Goal: Check status: Check status

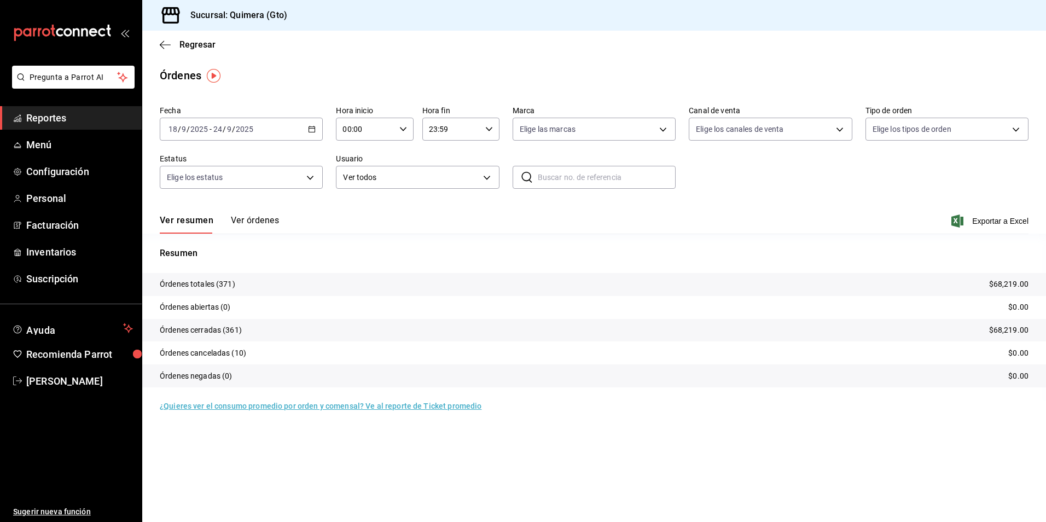
click at [311, 128] on icon "button" at bounding box center [312, 129] width 8 height 8
click at [208, 279] on li "Rango de fechas" at bounding box center [211, 285] width 102 height 25
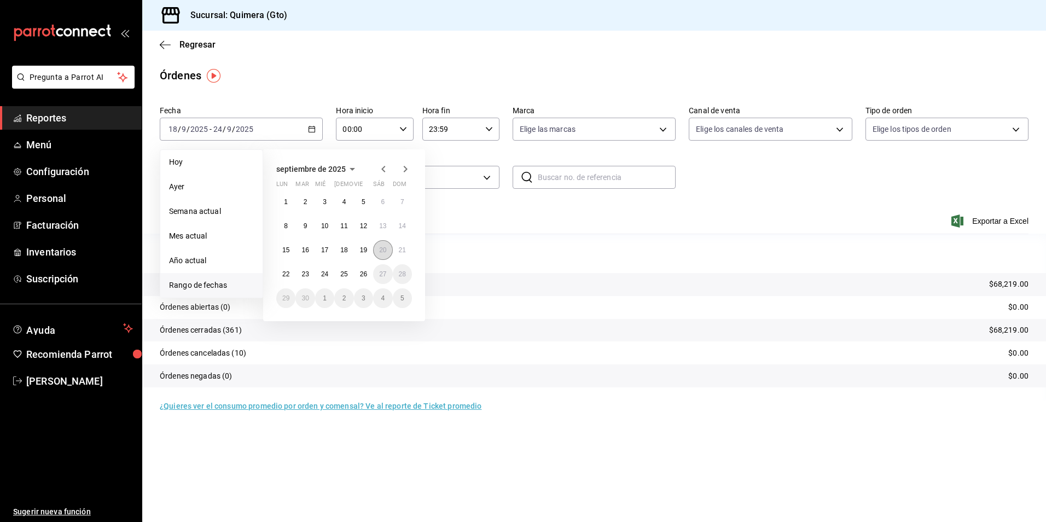
click at [387, 253] on button "20" at bounding box center [382, 250] width 19 height 20
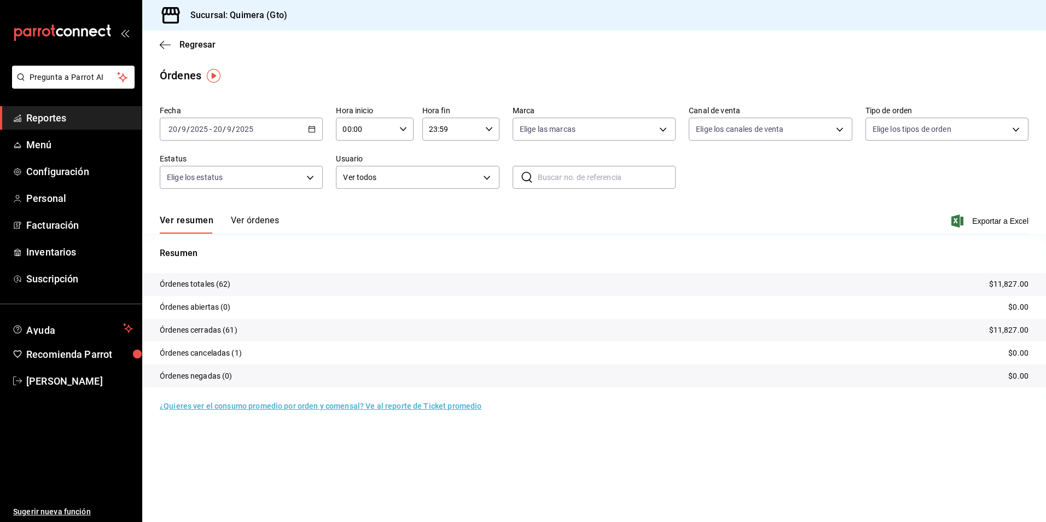
click at [251, 229] on button "Ver órdenes" at bounding box center [255, 224] width 48 height 19
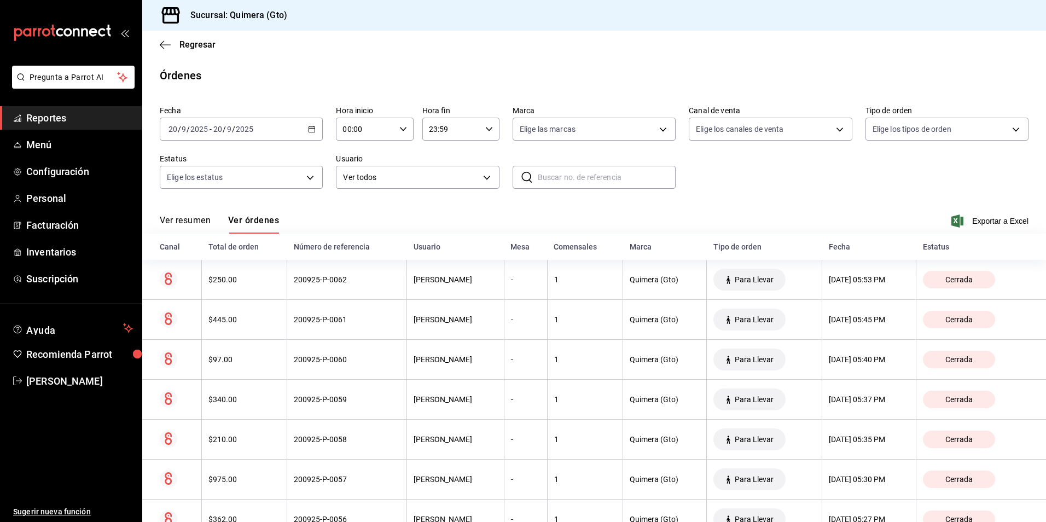
scroll to position [294, 0]
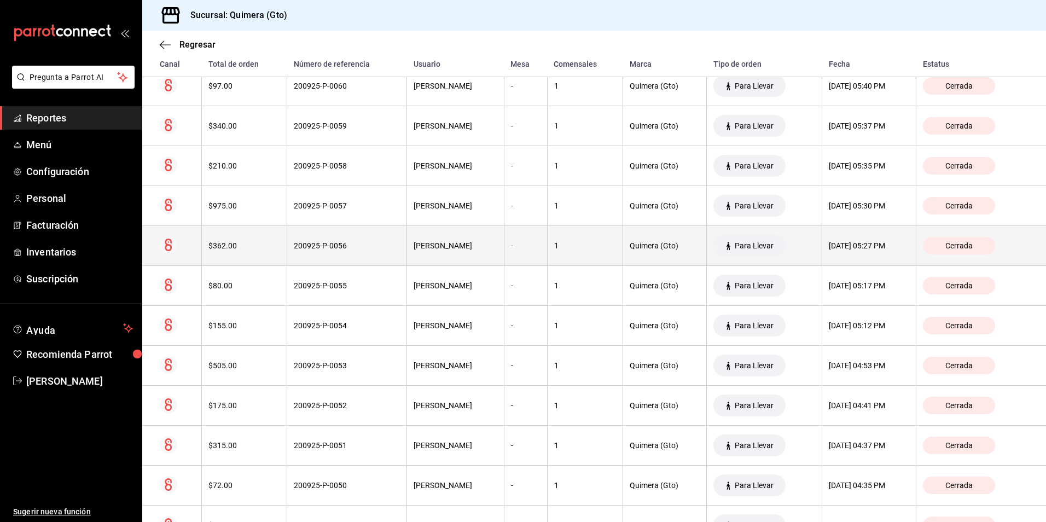
click at [431, 254] on th "[PERSON_NAME]" at bounding box center [455, 246] width 97 height 40
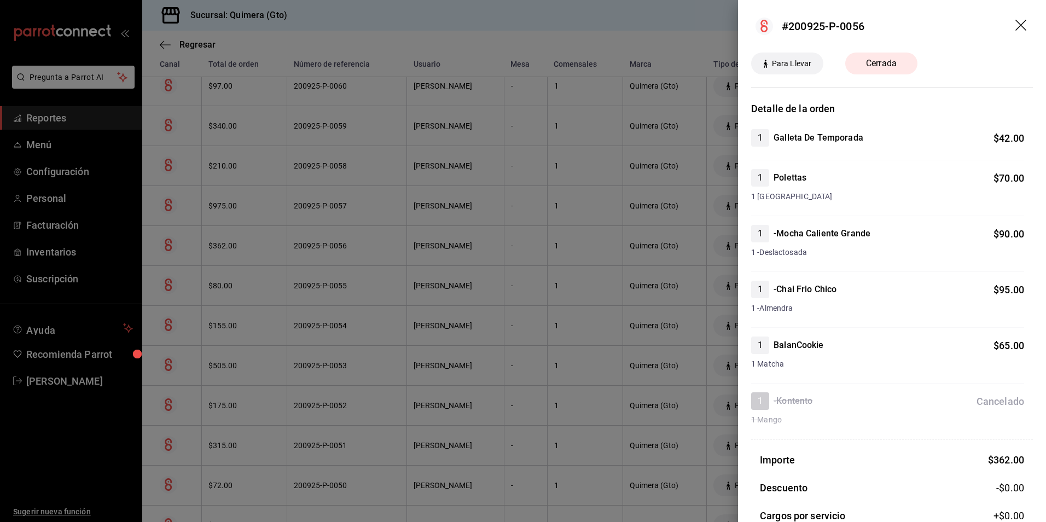
click at [449, 349] on div at bounding box center [523, 261] width 1046 height 522
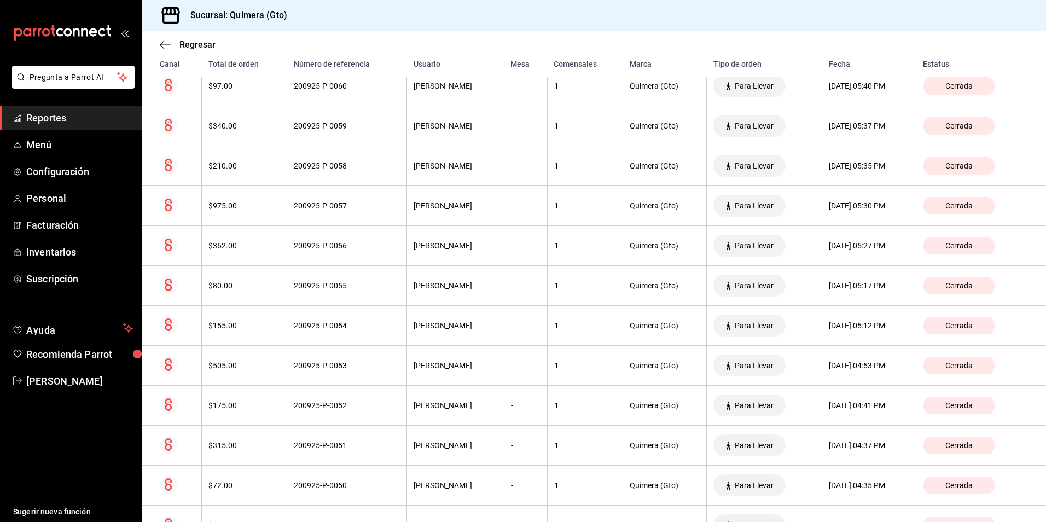
scroll to position [0, 0]
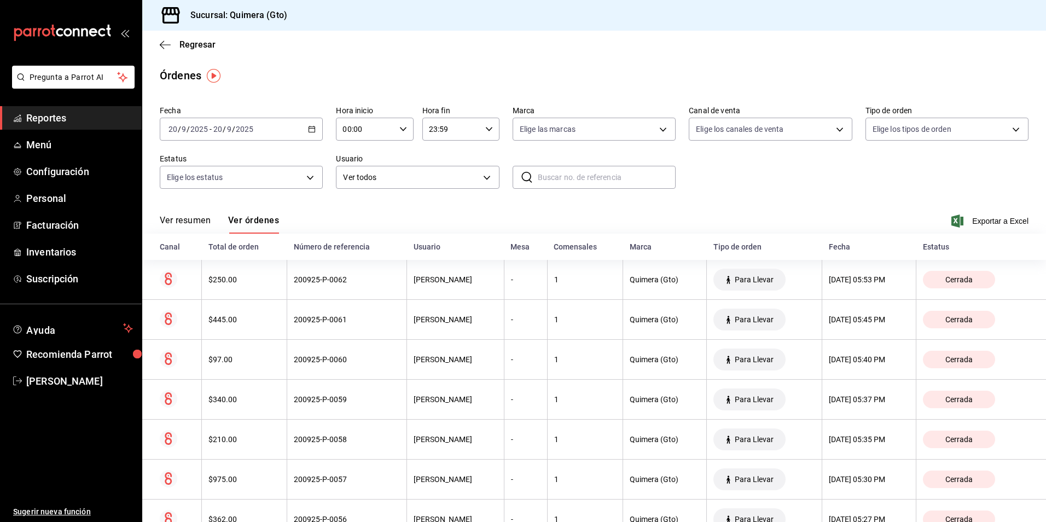
click at [316, 124] on div "[DATE] [DATE] - [DATE] [DATE]" at bounding box center [241, 129] width 163 height 23
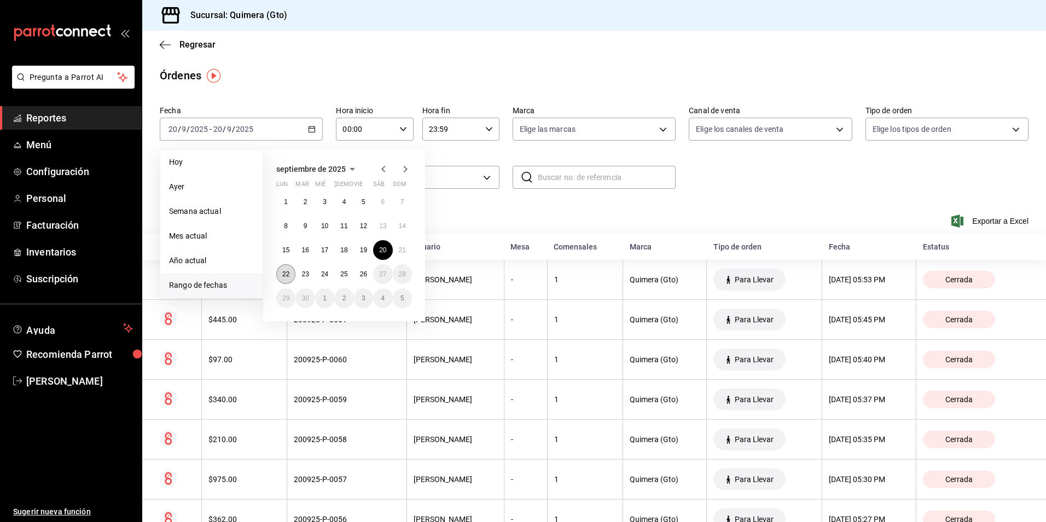
click at [291, 279] on button "22" at bounding box center [285, 274] width 19 height 20
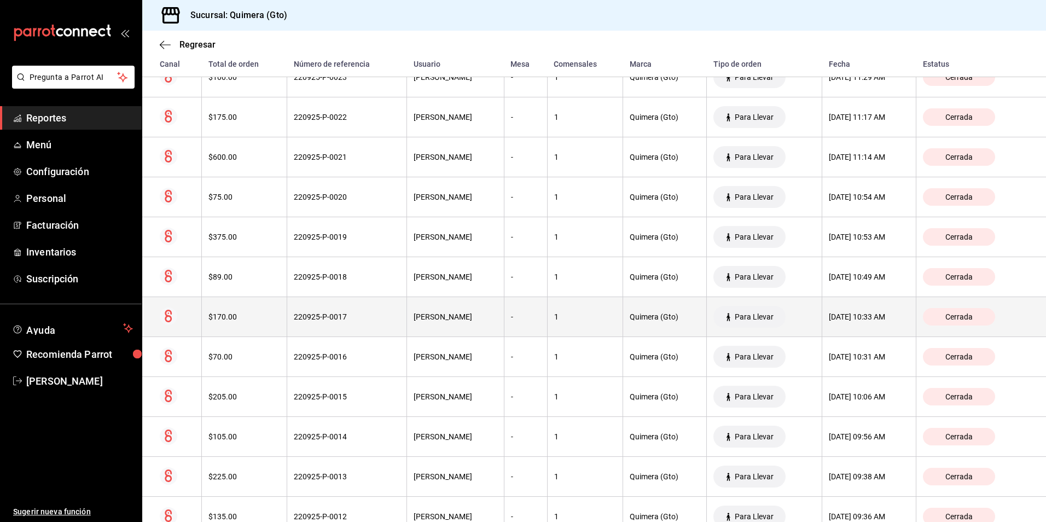
scroll to position [2374, 0]
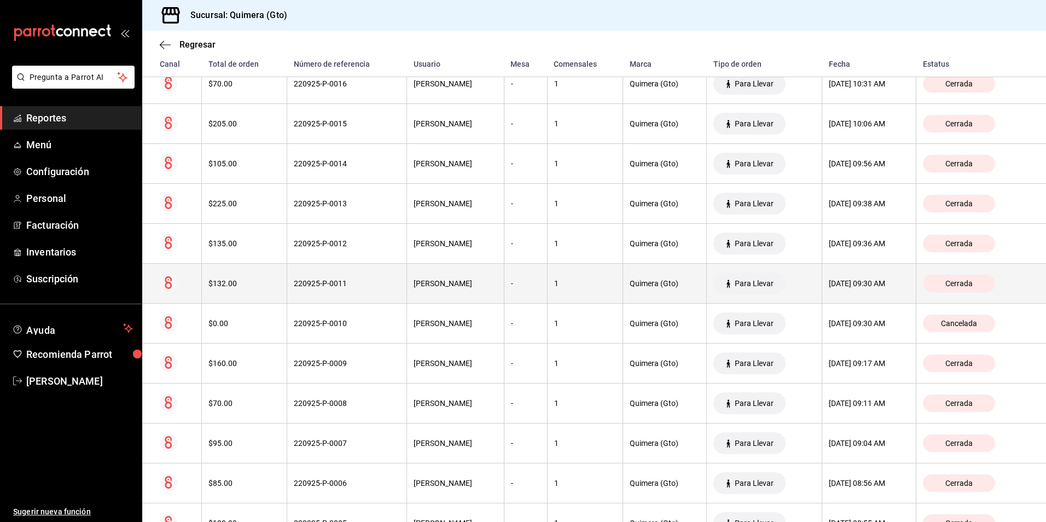
click at [391, 265] on th "220925-P-0011" at bounding box center [347, 284] width 120 height 40
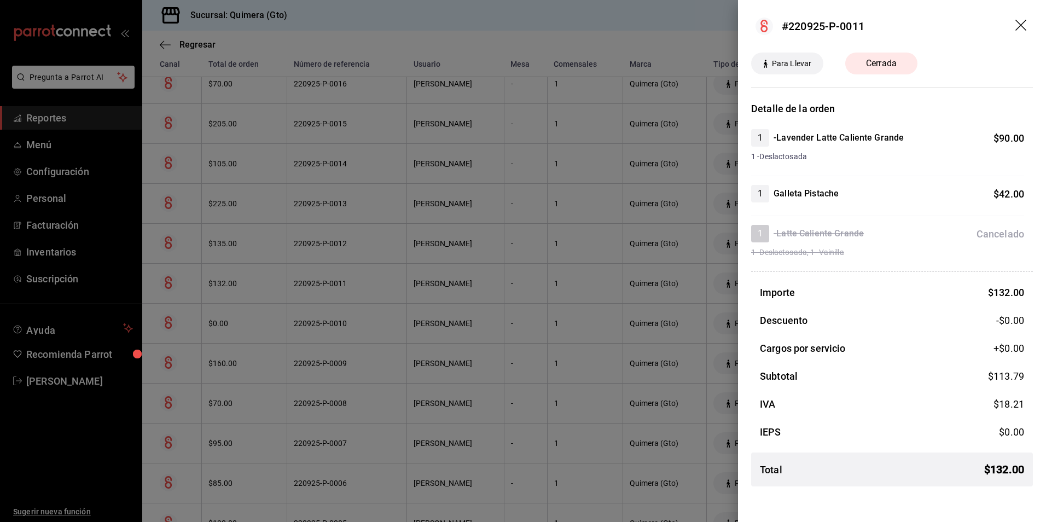
click at [477, 258] on div at bounding box center [523, 261] width 1046 height 522
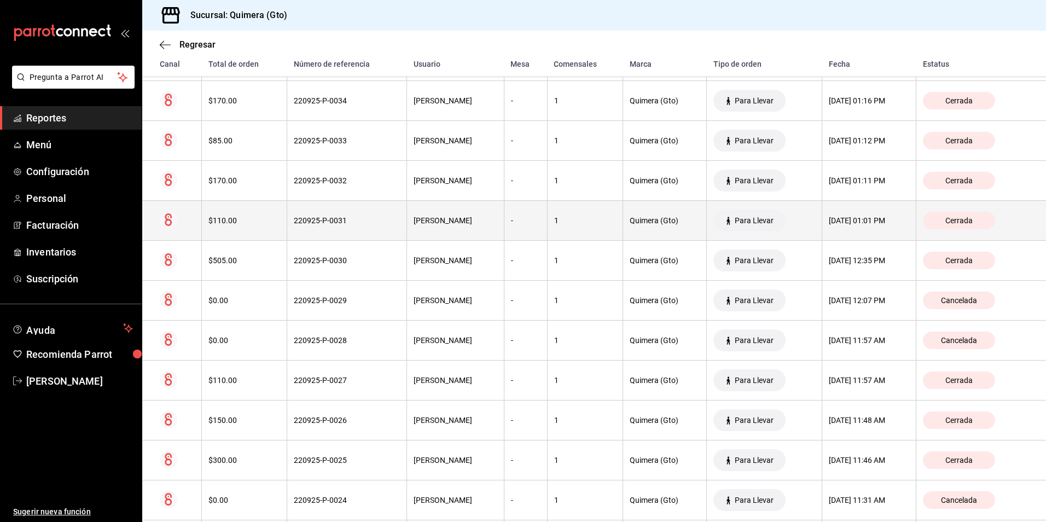
scroll to position [1717, 0]
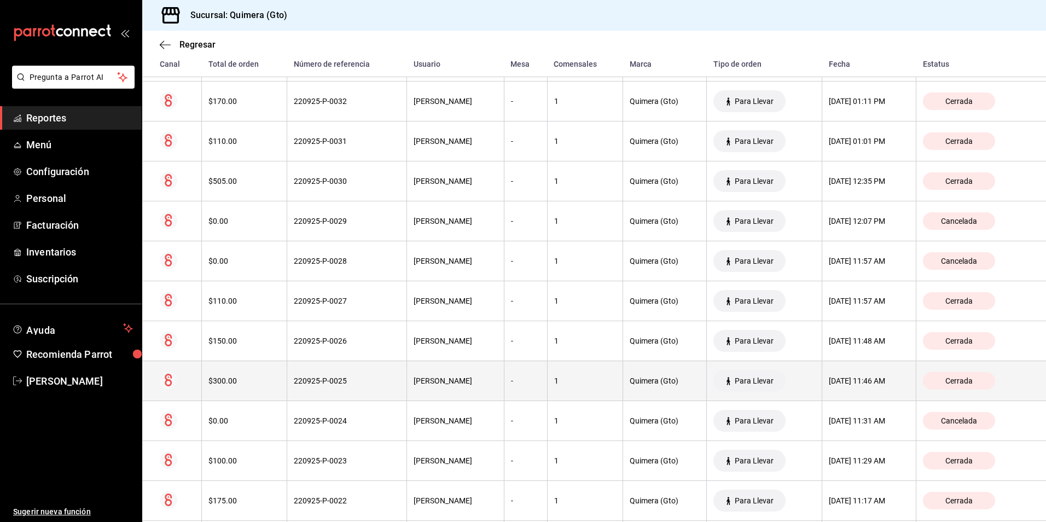
click at [416, 393] on th "[PERSON_NAME]" at bounding box center [455, 381] width 97 height 40
